Goal: Task Accomplishment & Management: Manage account settings

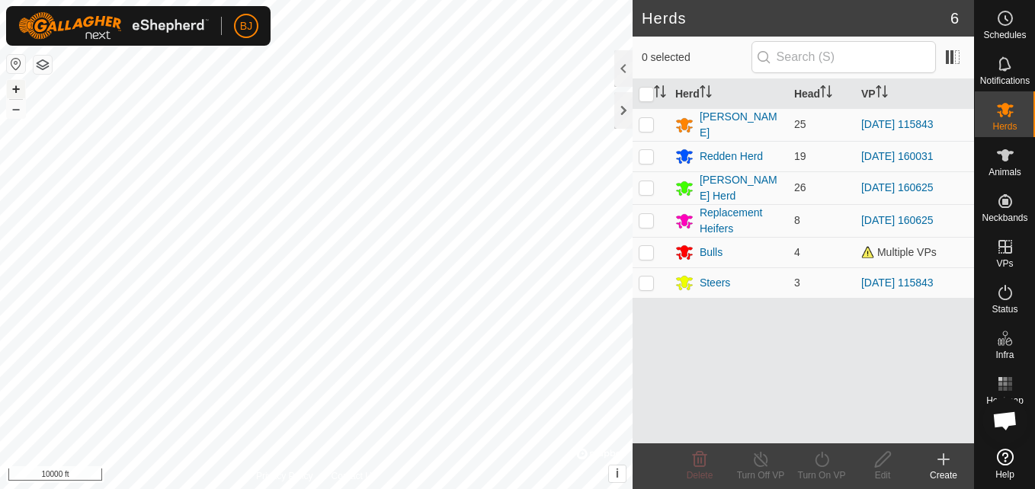
click at [13, 93] on button "+" at bounding box center [16, 89] width 18 height 18
click at [16, 89] on button "+" at bounding box center [16, 89] width 18 height 18
click at [20, 97] on button "+" at bounding box center [16, 89] width 18 height 18
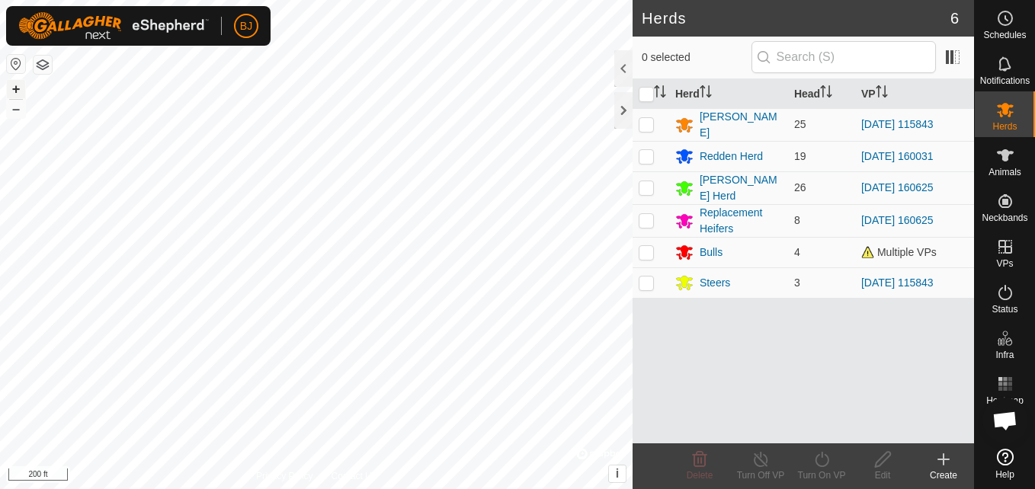
click at [21, 87] on button "+" at bounding box center [16, 89] width 18 height 18
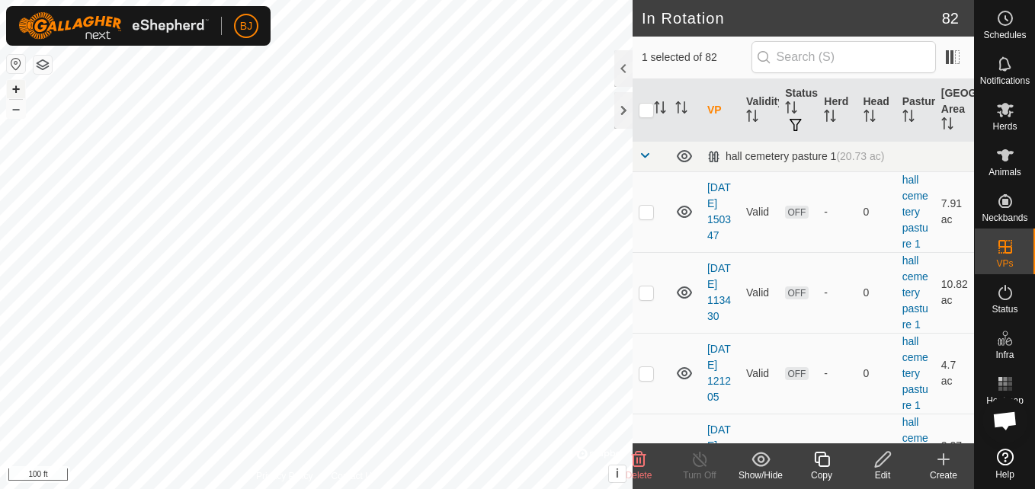
checkbox input "false"
checkbox input "true"
click at [875, 463] on icon at bounding box center [882, 459] width 19 height 18
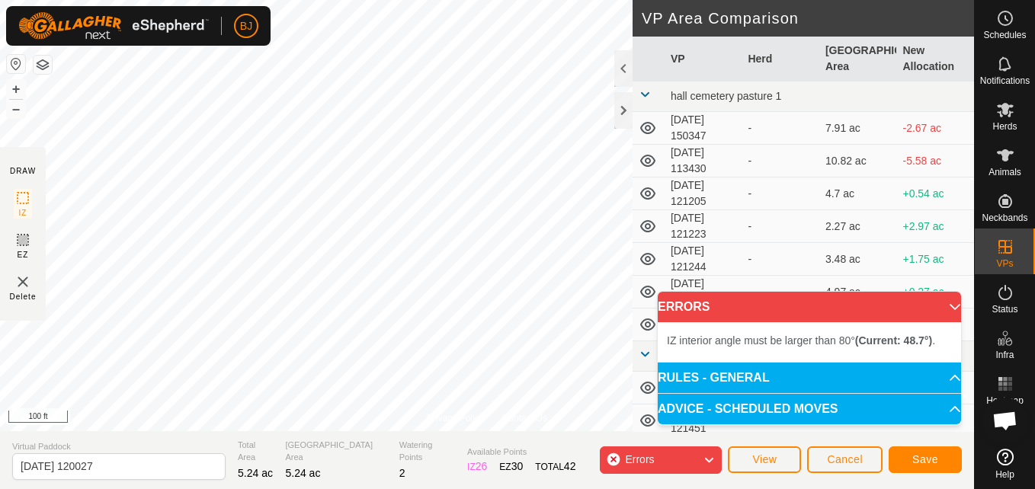
click at [152, 23] on div "BJ Schedules Notifications Herds Animals Neckbands VPs Status Infra Heatmap Hel…" at bounding box center [517, 244] width 1035 height 489
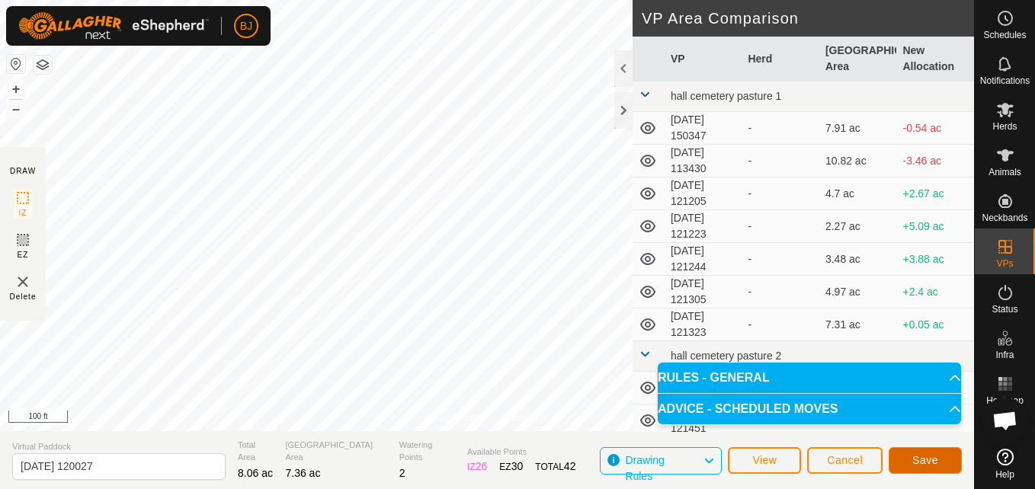
click at [901, 456] on button "Save" at bounding box center [925, 460] width 73 height 27
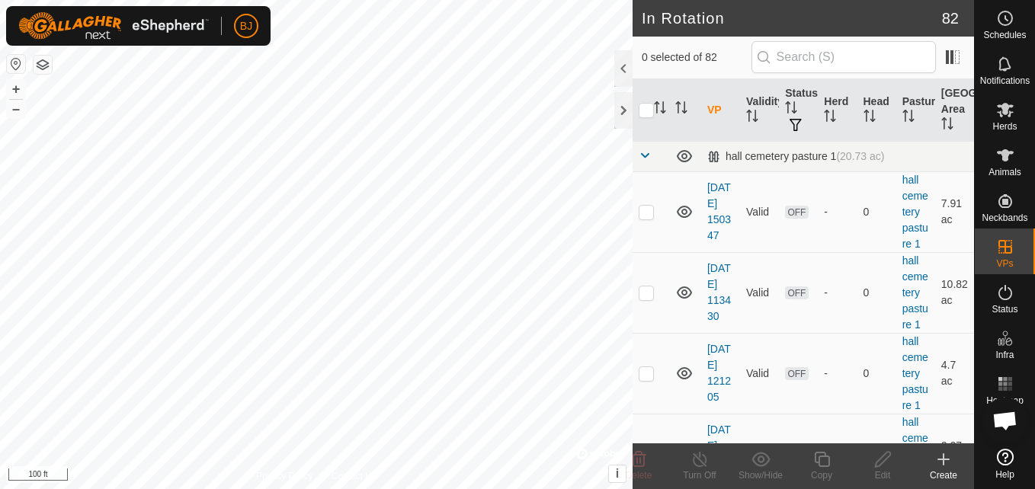
checkbox input "true"
checkbox input "false"
checkbox input "true"
checkbox input "false"
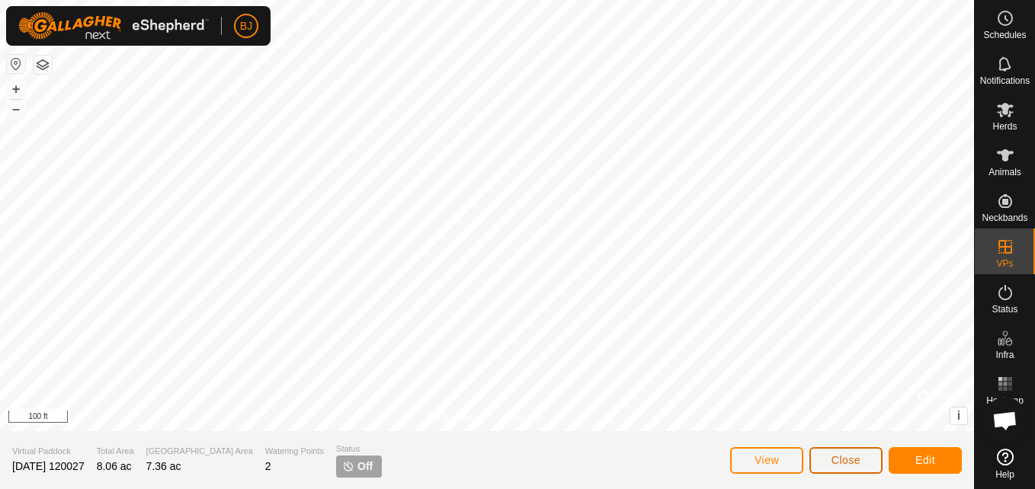
click at [857, 453] on button "Close" at bounding box center [845, 460] width 73 height 27
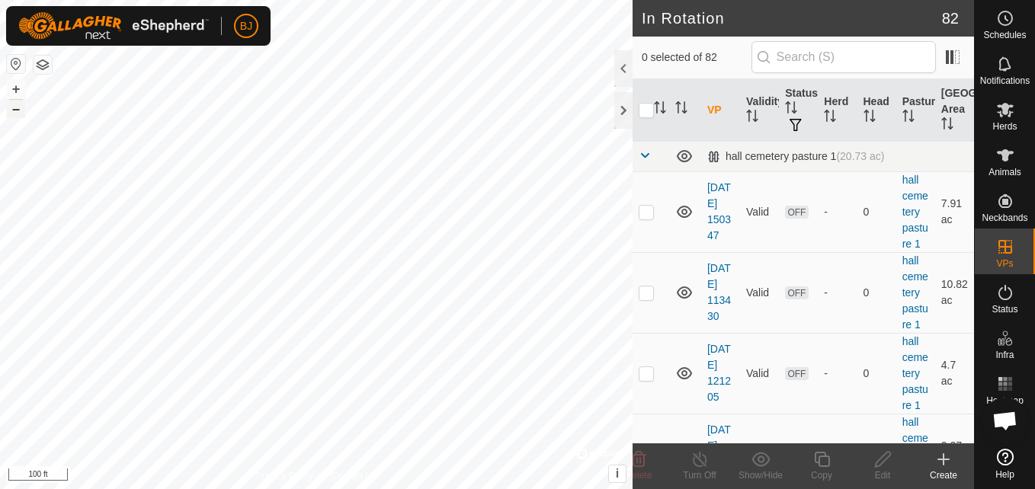
click at [10, 107] on button "–" at bounding box center [16, 109] width 18 height 18
click at [21, 109] on button "–" at bounding box center [16, 109] width 18 height 18
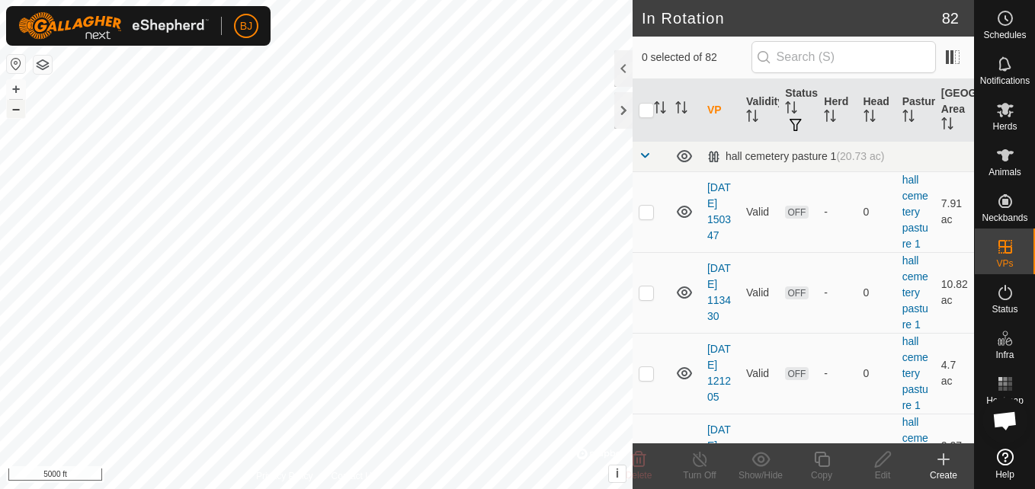
click at [21, 109] on button "–" at bounding box center [16, 109] width 18 height 18
click at [16, 91] on button "+" at bounding box center [16, 89] width 18 height 18
click at [8, 91] on button "+" at bounding box center [16, 89] width 18 height 18
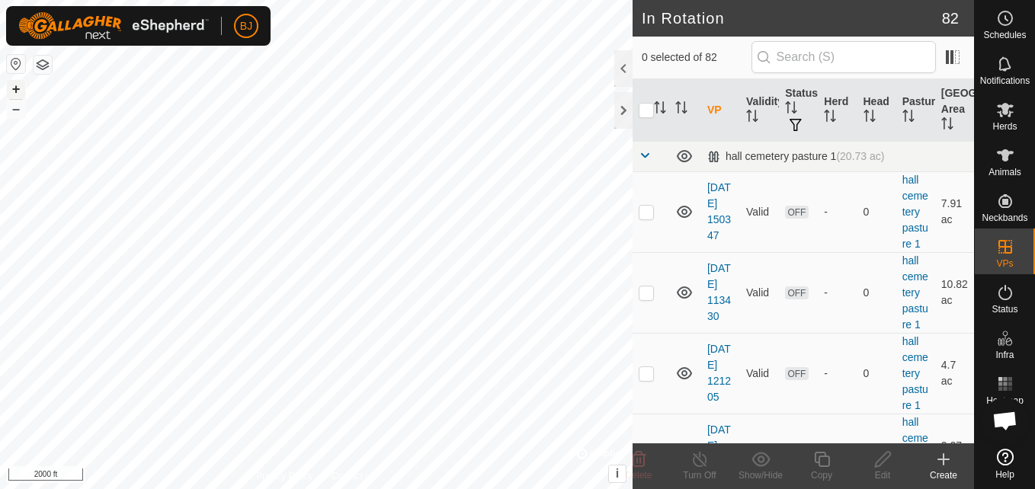
click at [8, 91] on button "+" at bounding box center [16, 89] width 18 height 18
click at [19, 94] on button "+" at bounding box center [16, 89] width 18 height 18
checkbox input "true"
click at [876, 467] on icon at bounding box center [882, 459] width 15 height 15
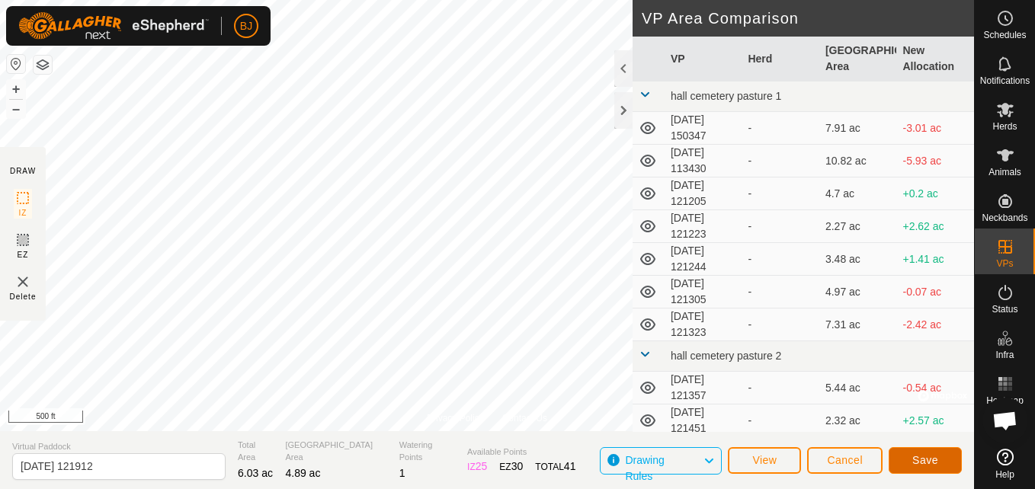
click at [918, 469] on button "Save" at bounding box center [925, 460] width 73 height 27
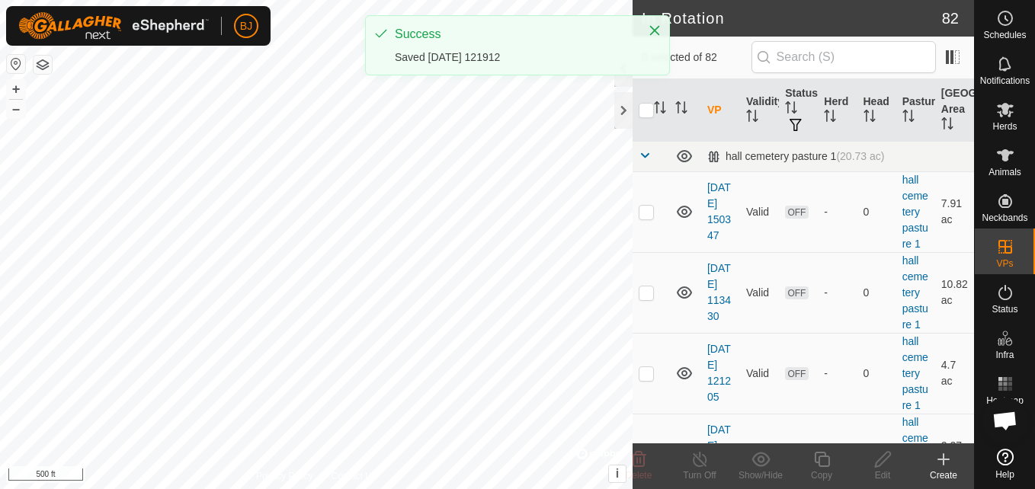
checkbox input "true"
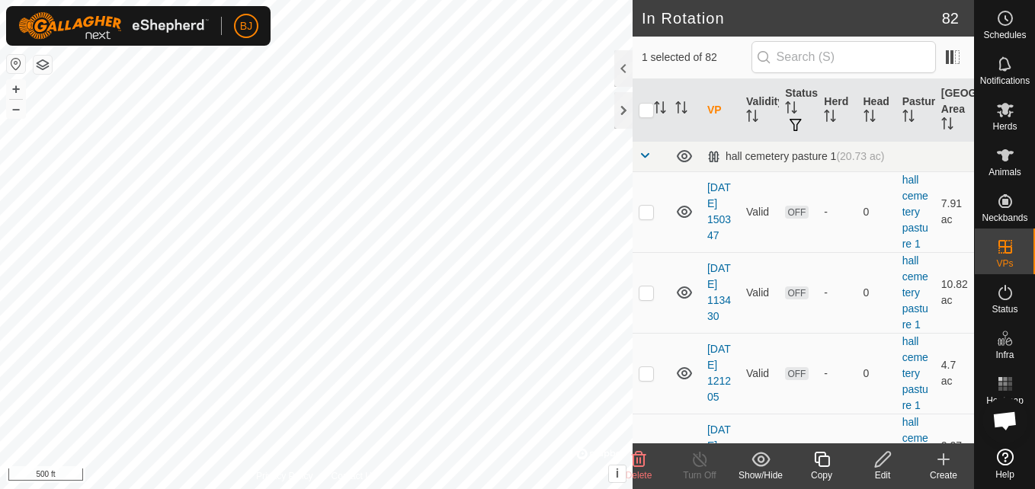
checkbox input "true"
checkbox input "false"
checkbox input "true"
checkbox input "false"
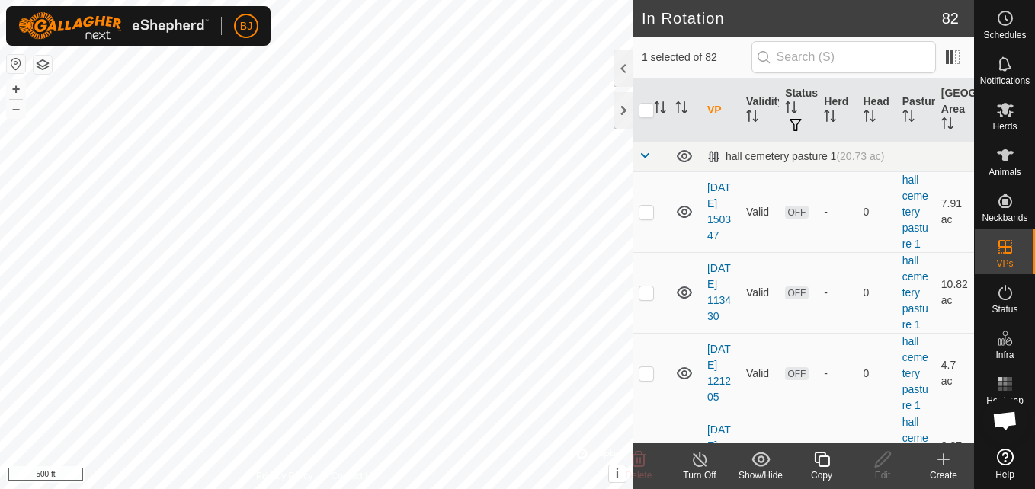
checkbox input "true"
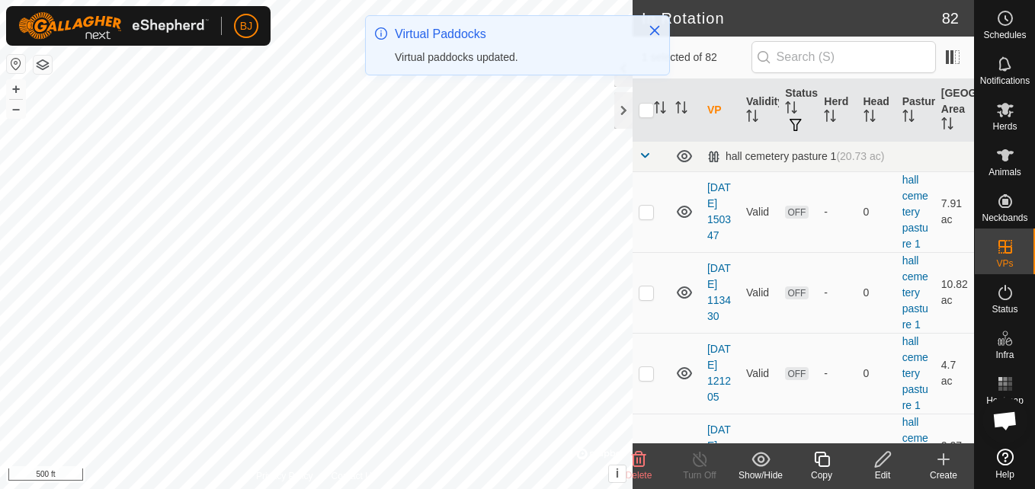
checkbox input "false"
checkbox input "true"
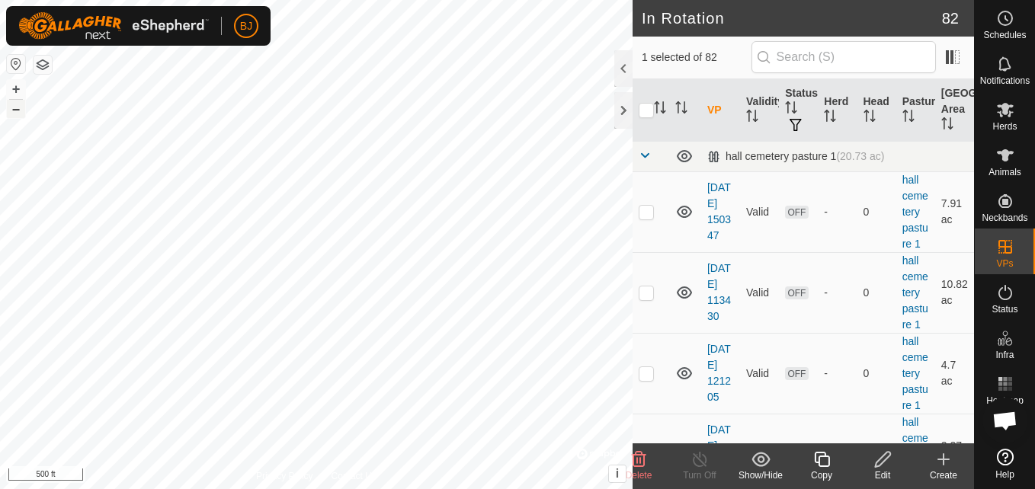
click at [14, 109] on button "–" at bounding box center [16, 109] width 18 height 18
click at [24, 82] on button "+" at bounding box center [16, 89] width 18 height 18
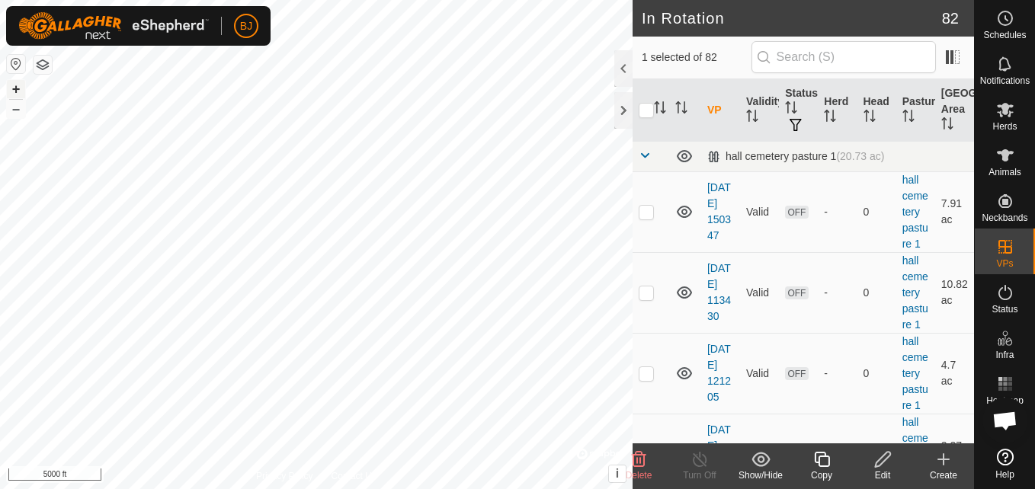
click at [19, 87] on button "+" at bounding box center [16, 89] width 18 height 18
click at [12, 90] on button "+" at bounding box center [16, 89] width 18 height 18
click at [14, 91] on button "+" at bounding box center [16, 89] width 18 height 18
click at [13, 91] on button "+" at bounding box center [16, 89] width 18 height 18
click at [14, 89] on button "+" at bounding box center [16, 89] width 18 height 18
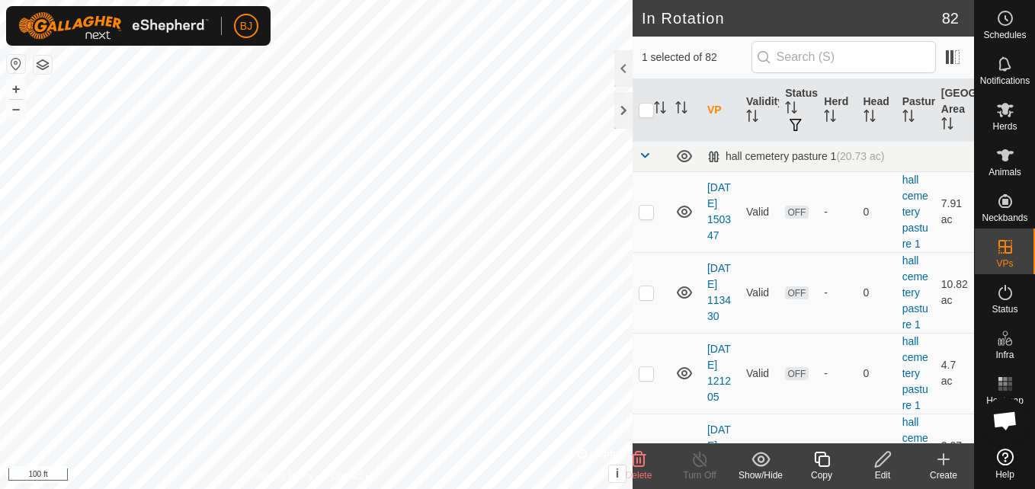
click at [25, 86] on div "+ –" at bounding box center [16, 99] width 20 height 40
click at [14, 93] on button "+" at bounding box center [16, 89] width 18 height 18
click at [943, 465] on icon at bounding box center [943, 459] width 0 height 11
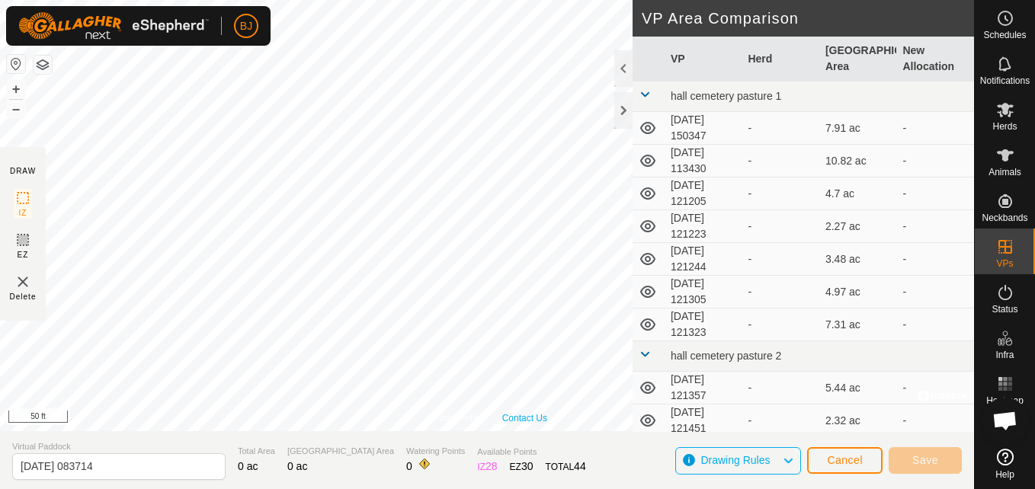
click at [514, 418] on link "Contact Us" at bounding box center [524, 419] width 45 height 14
click at [637, 370] on div "Privacy Policy Contact Us sf wp 1 Type: trough Capacity: 100L Water Level: 100%…" at bounding box center [487, 244] width 974 height 489
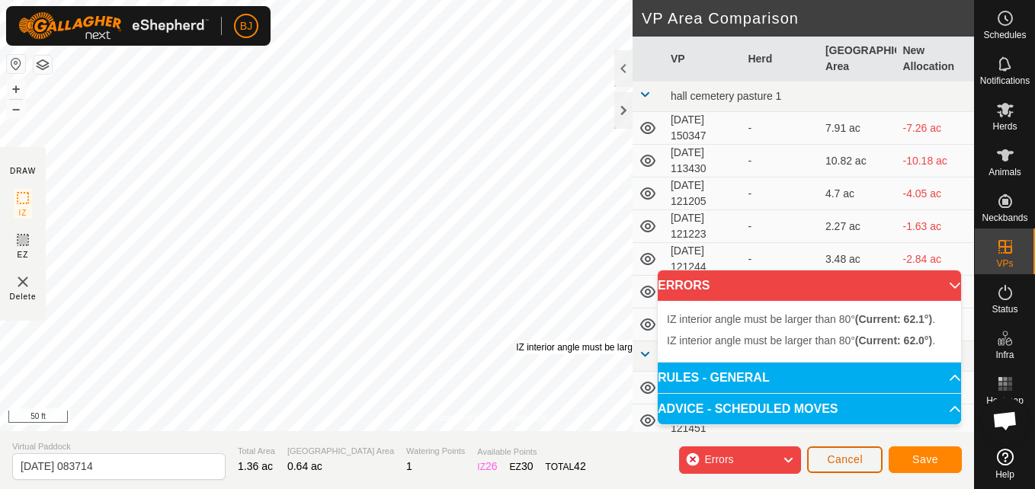
click at [839, 462] on span "Cancel" at bounding box center [845, 459] width 36 height 12
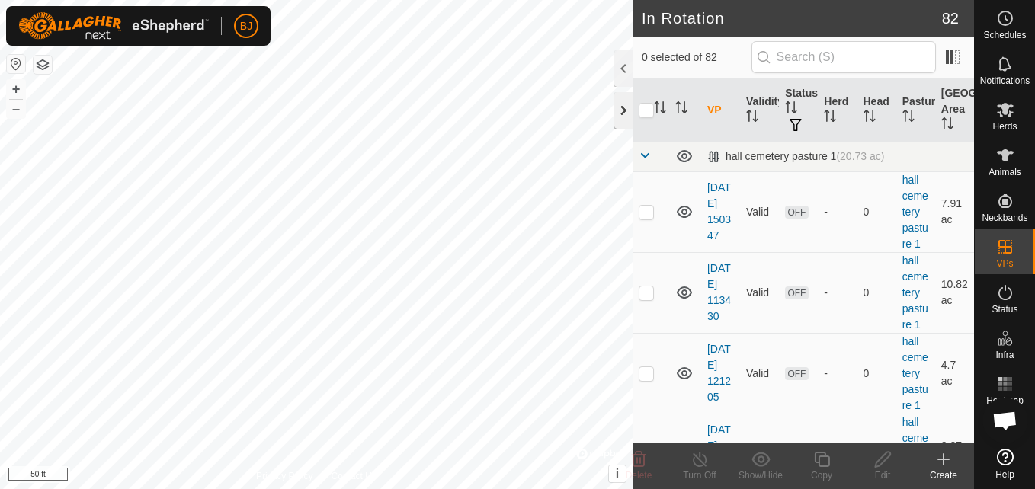
click at [623, 121] on div at bounding box center [623, 110] width 18 height 37
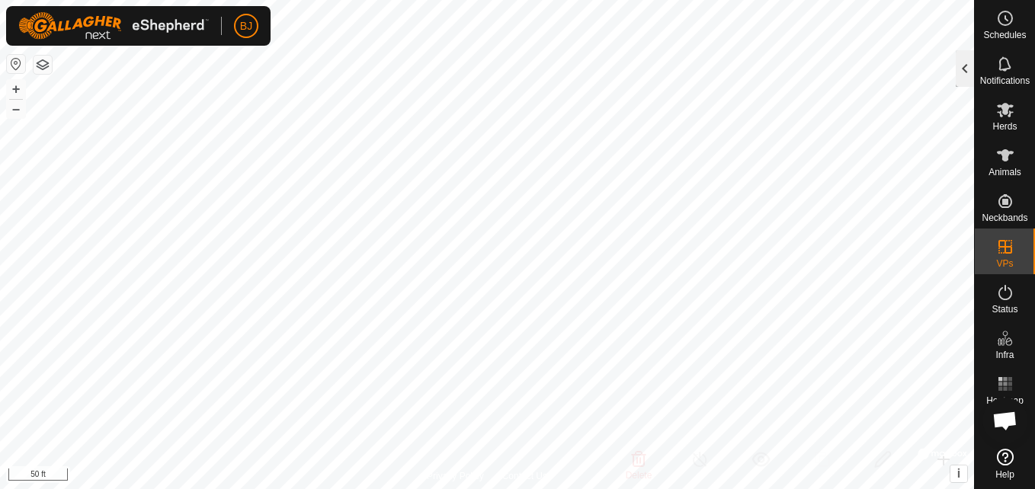
click at [966, 66] on div at bounding box center [965, 68] width 18 height 37
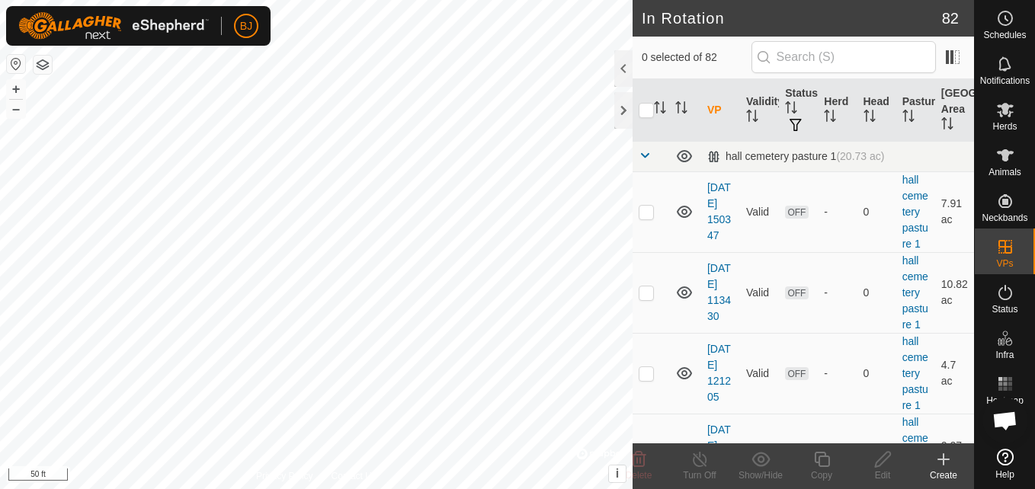
click at [946, 456] on icon at bounding box center [943, 459] width 18 height 18
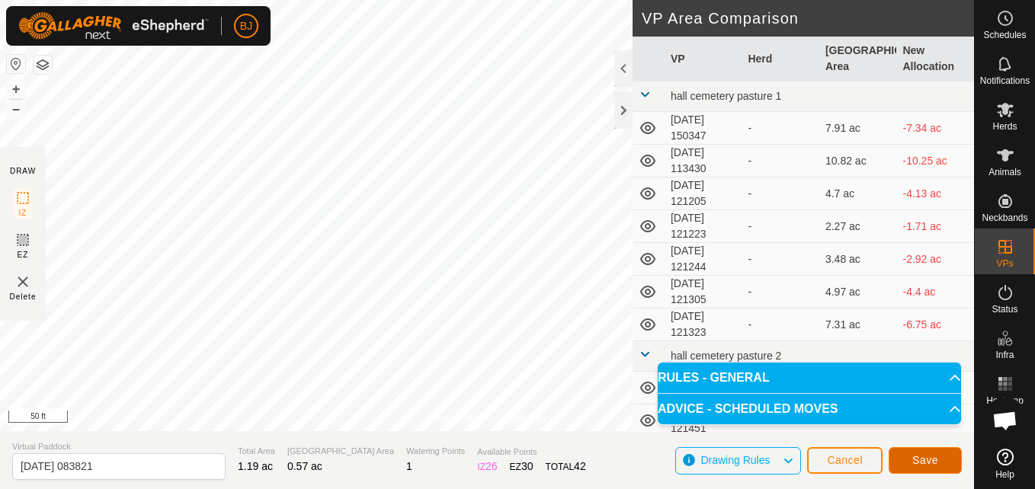
click at [914, 468] on button "Save" at bounding box center [925, 460] width 73 height 27
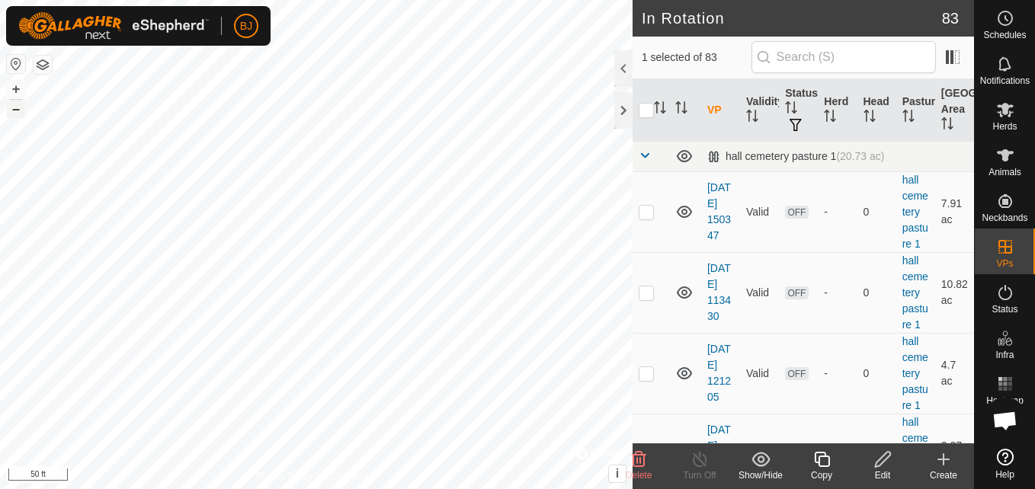
click at [15, 107] on button "–" at bounding box center [16, 109] width 18 height 18
checkbox input "false"
checkbox input "true"
